Goal: Find specific page/section: Find specific page/section

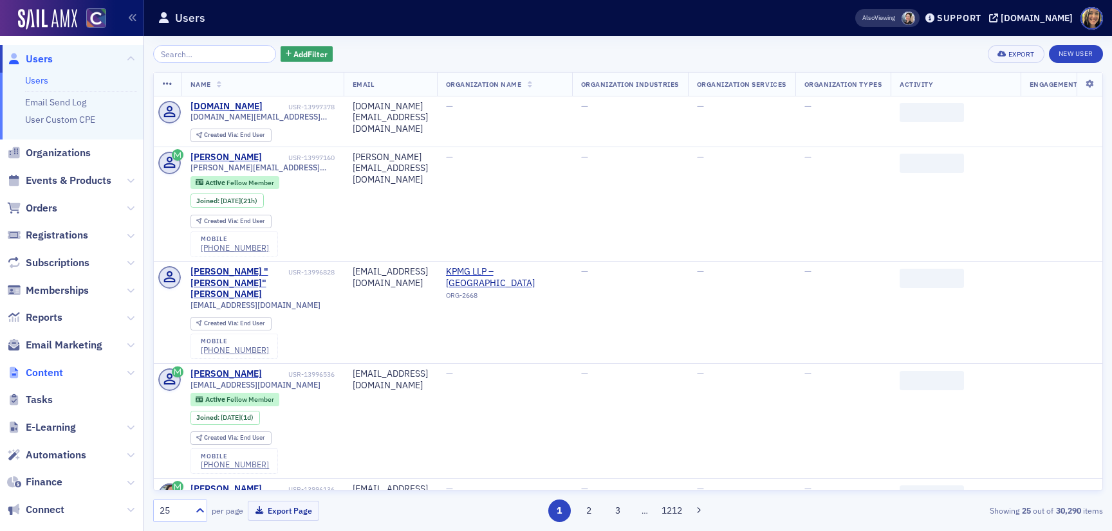
click at [60, 373] on span "Content" at bounding box center [44, 373] width 37 height 14
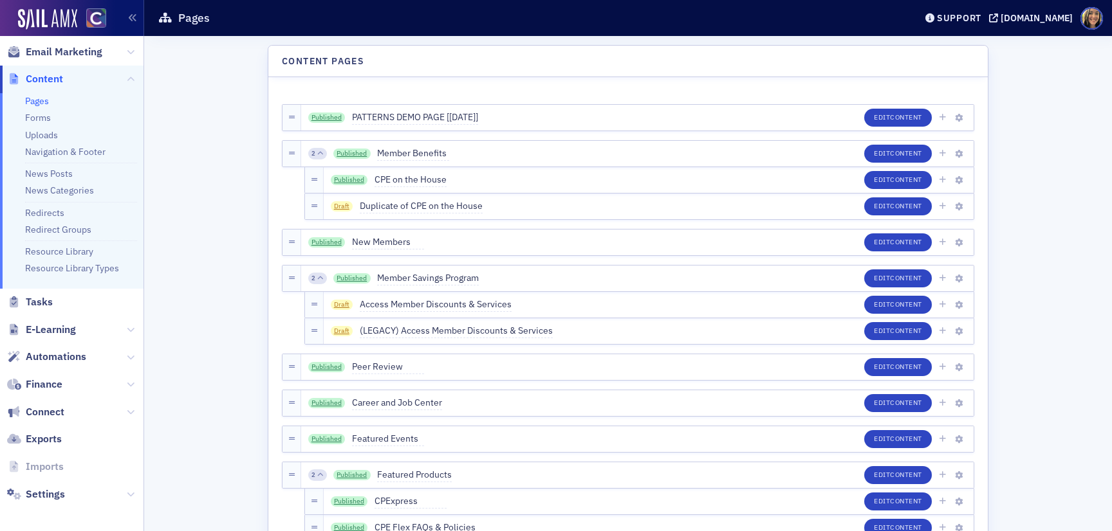
scroll to position [230, 0]
click at [127, 353] on icon at bounding box center [131, 354] width 8 height 8
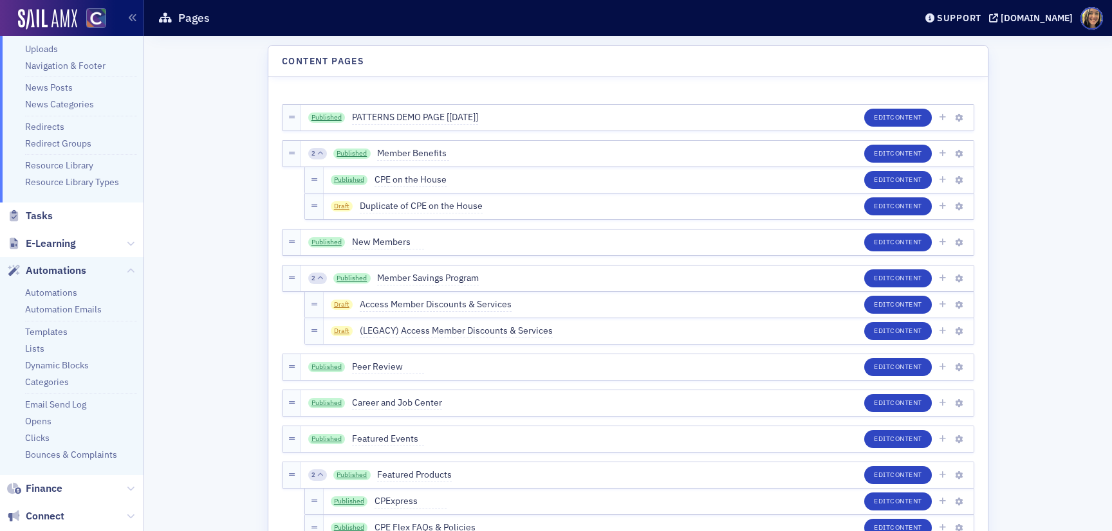
scroll to position [0, 0]
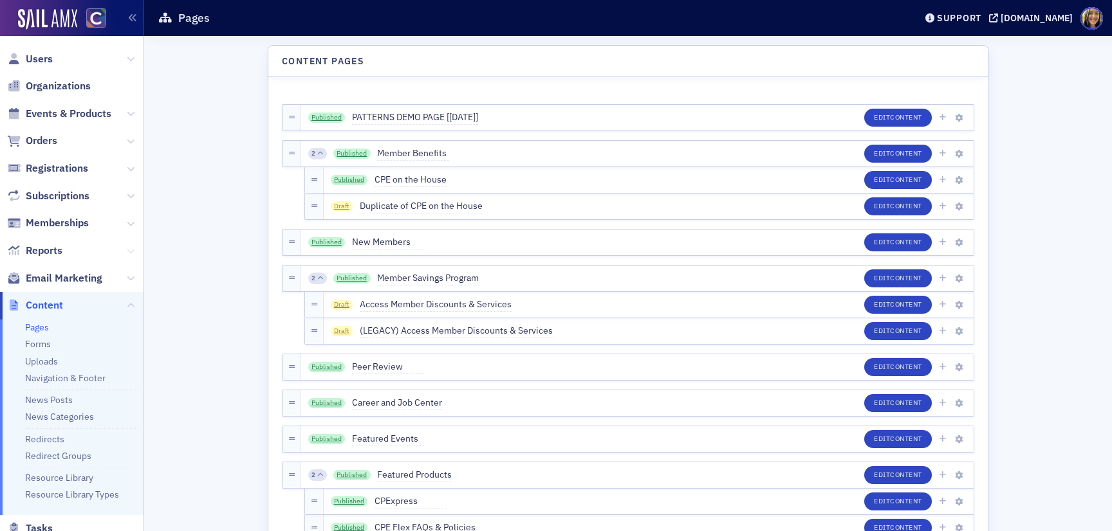
click at [131, 250] on icon at bounding box center [131, 252] width 8 height 8
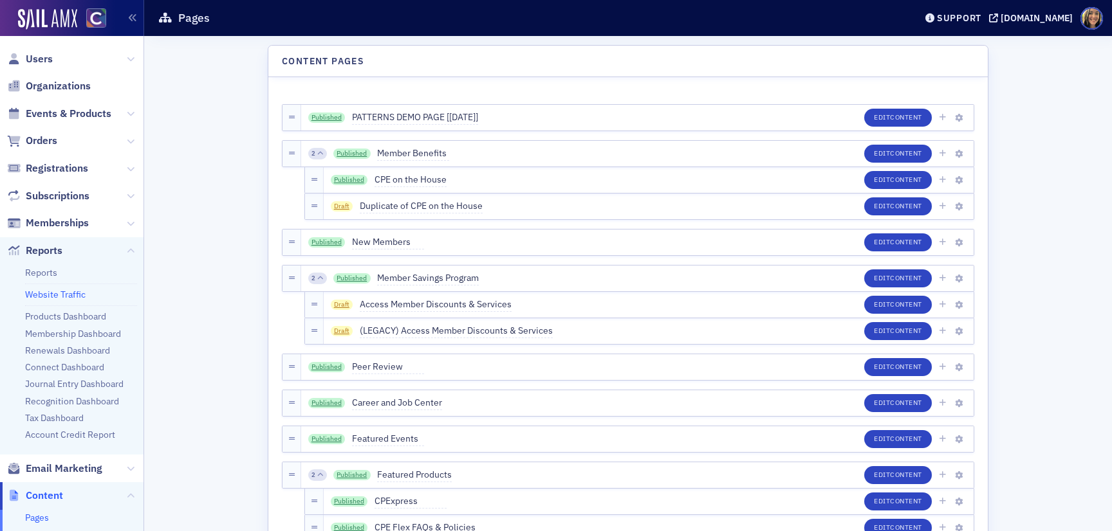
click at [65, 296] on link "Website Traffic" at bounding box center [55, 295] width 60 height 12
